Goal: Find specific page/section: Find specific page/section

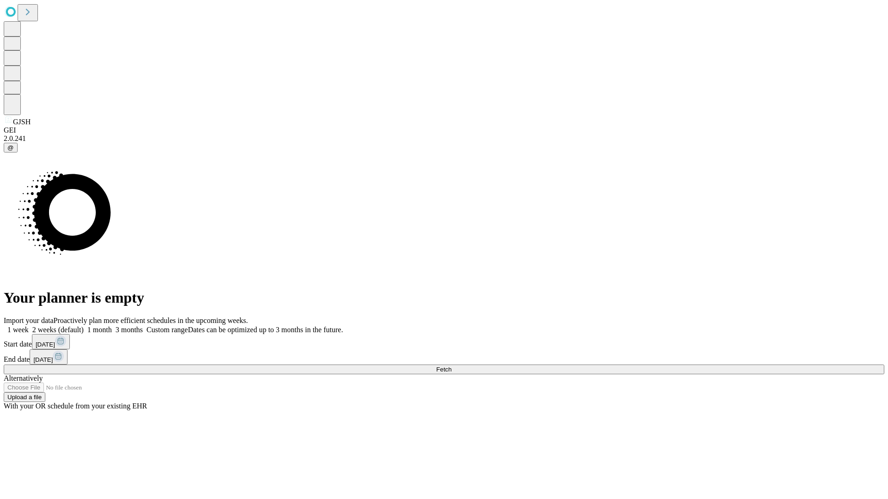
click at [451, 366] on span "Fetch" at bounding box center [443, 369] width 15 height 7
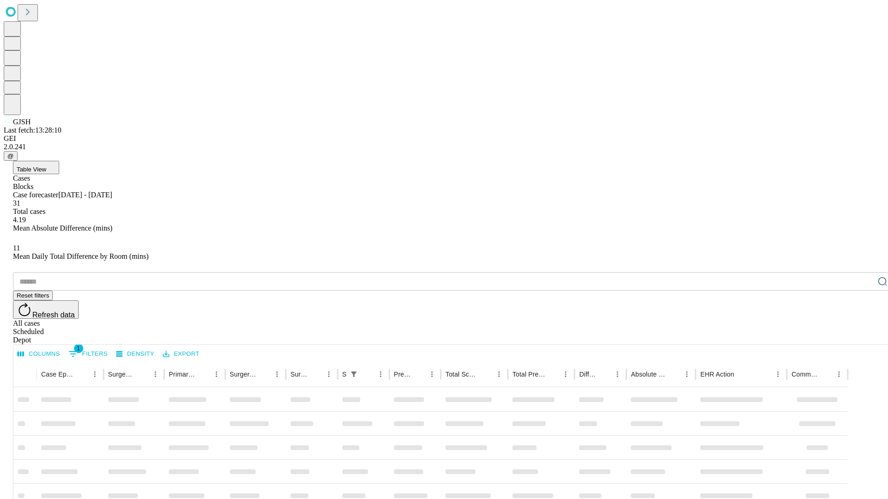
click at [864, 336] on div "Depot" at bounding box center [453, 340] width 880 height 8
